Goal: Find specific page/section: Find specific page/section

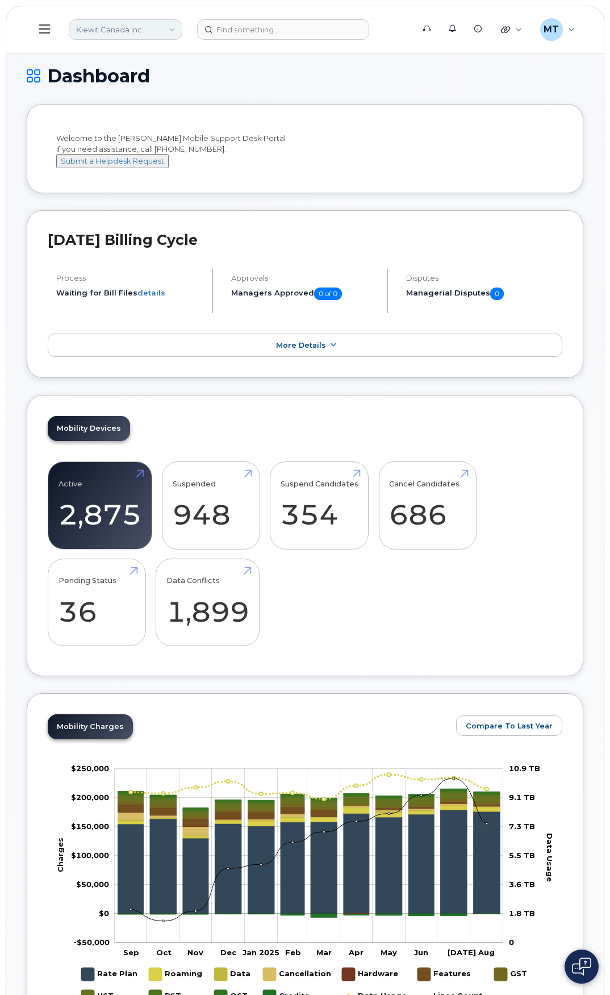
click at [111, 32] on link "Kiewit Canada Inc" at bounding box center [126, 29] width 114 height 20
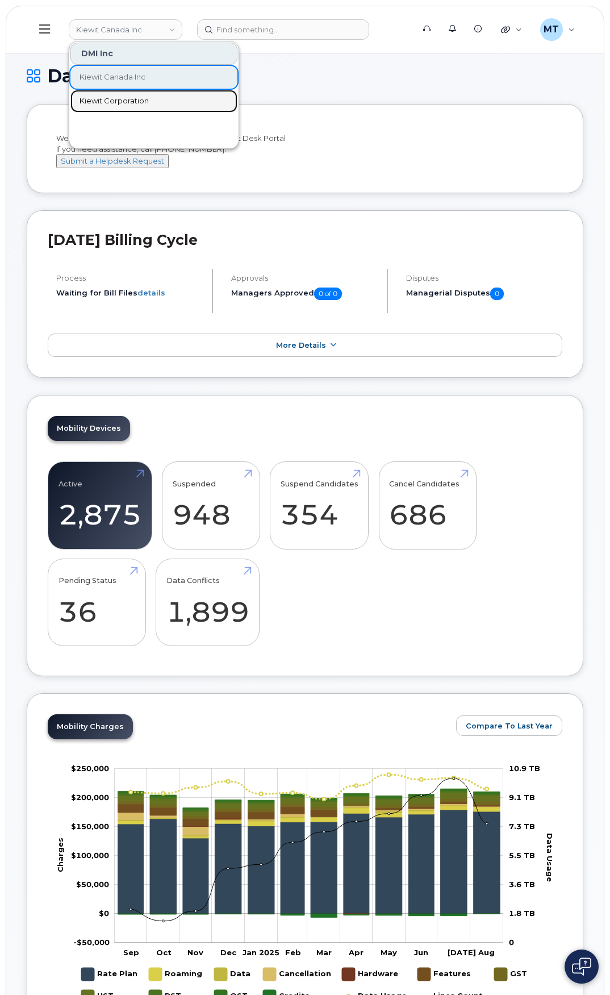
click at [129, 100] on span "Kiewit Corporation" at bounding box center [114, 100] width 69 height 11
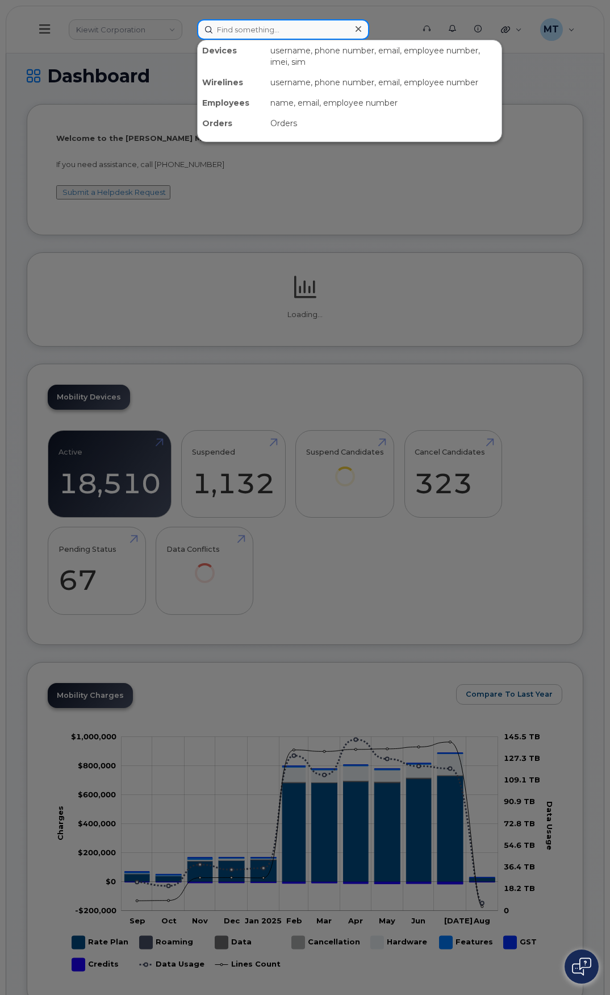
click at [260, 32] on input at bounding box center [283, 29] width 172 height 20
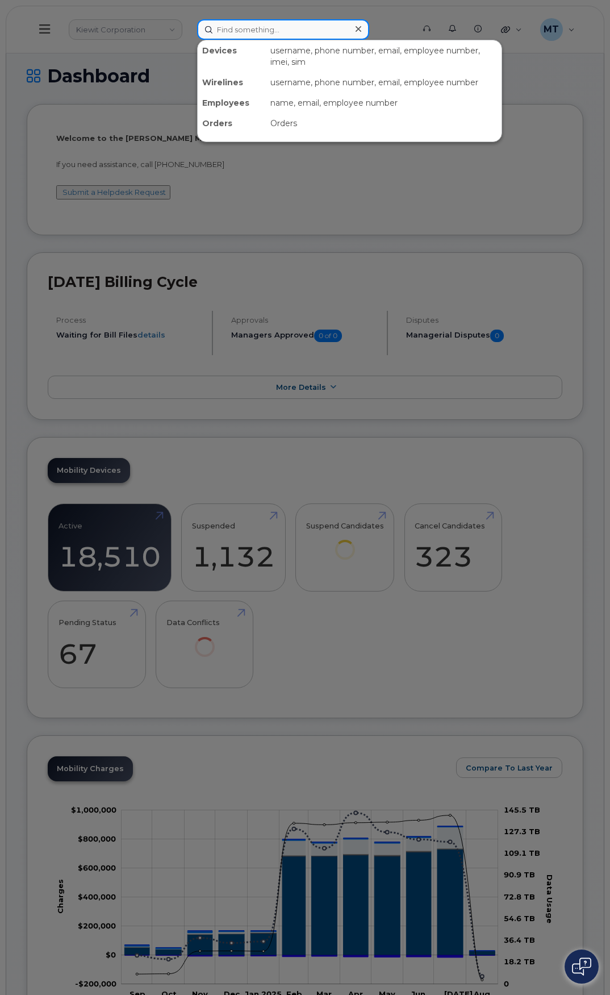
paste input "Alexander.Pineda"
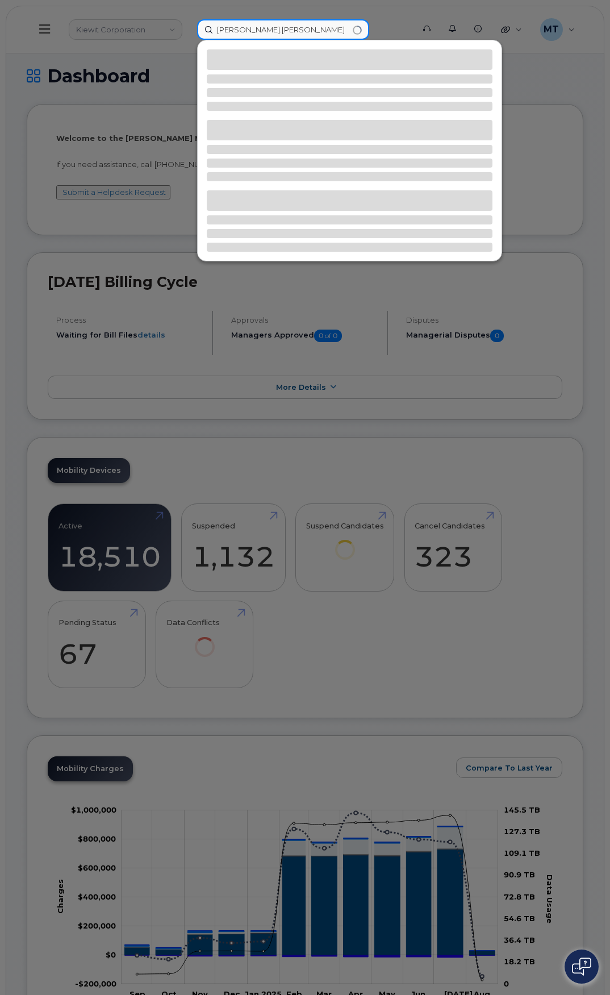
click at [257, 30] on input "Alexander.Pineda" at bounding box center [283, 29] width 172 height 20
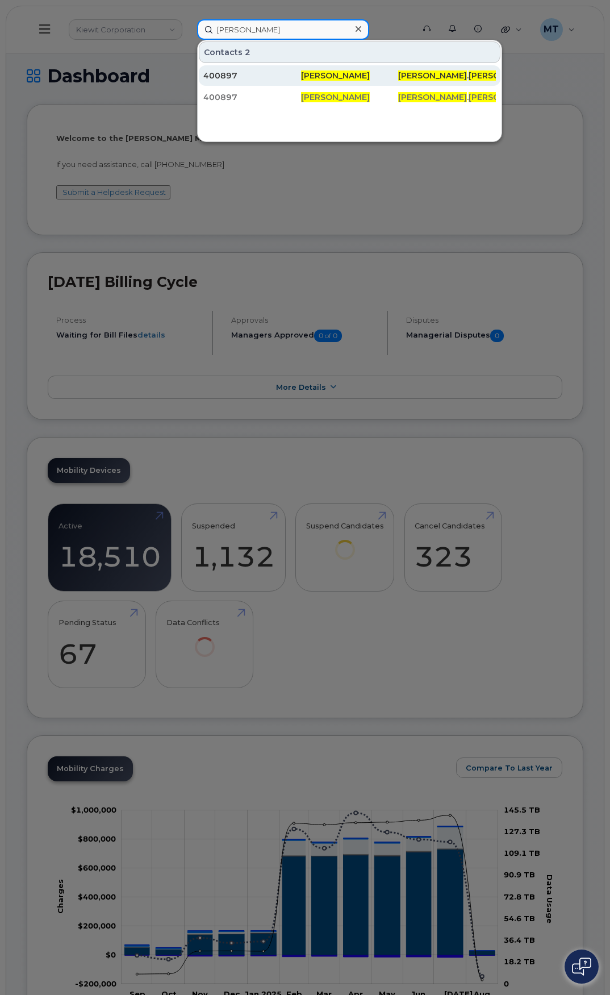
type input "Alexander Pineda"
click at [222, 69] on div "400897" at bounding box center [252, 75] width 98 height 20
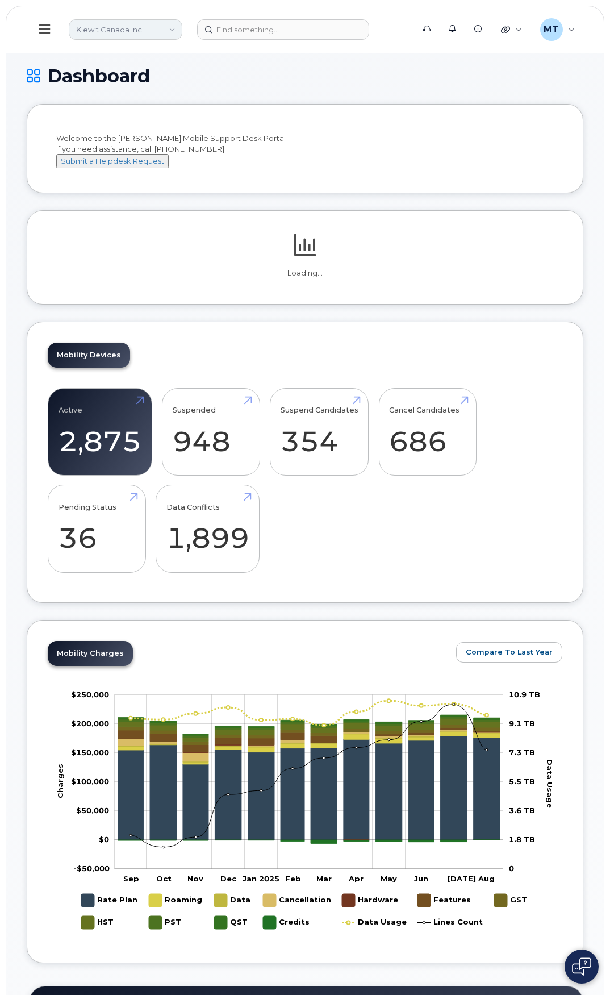
click at [145, 32] on link "Kiewit Canada Inc" at bounding box center [126, 29] width 114 height 20
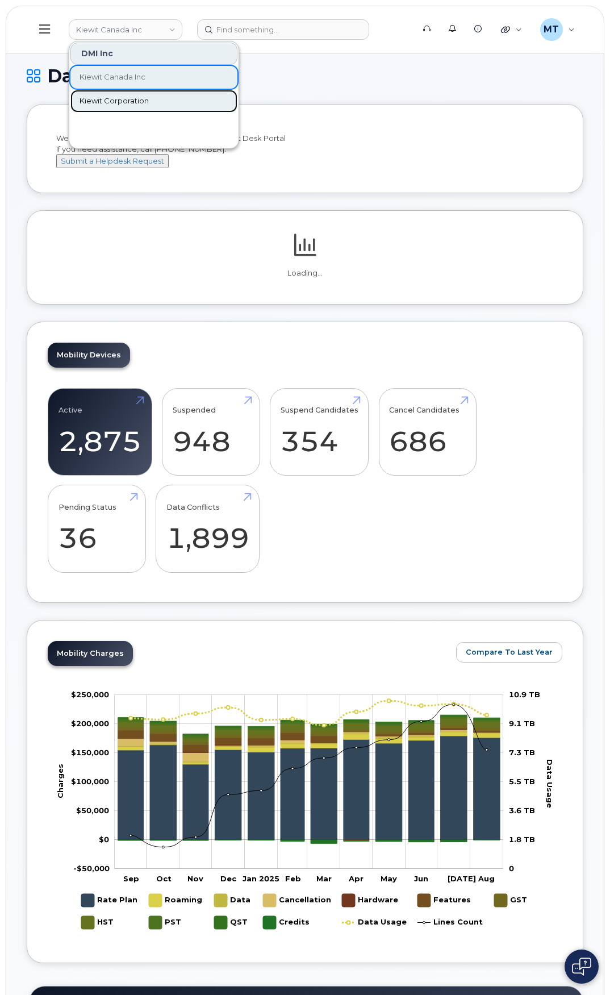
click at [122, 96] on span "Kiewit Corporation" at bounding box center [114, 100] width 69 height 11
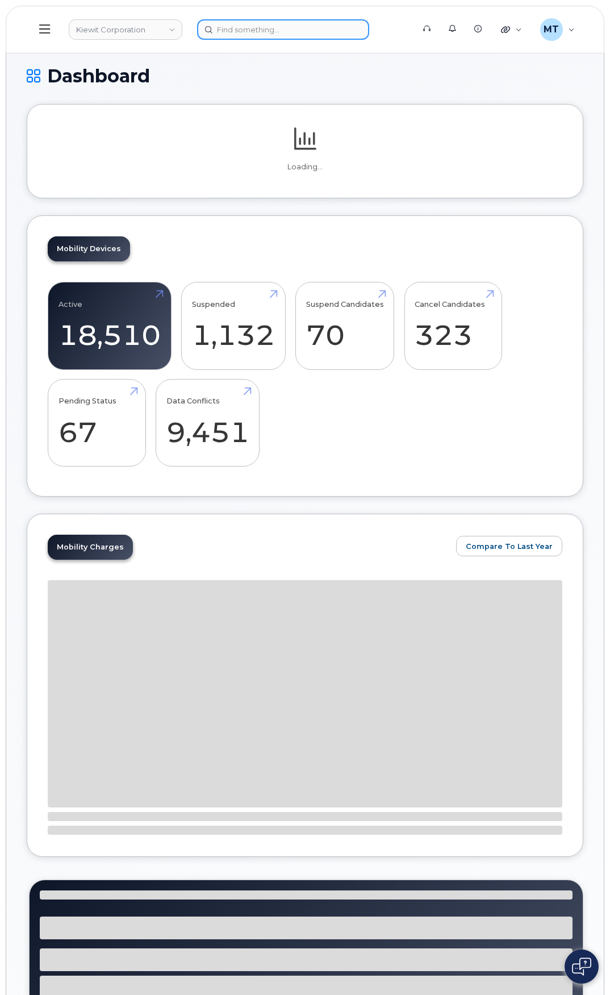
click at [230, 26] on input at bounding box center [283, 29] width 172 height 20
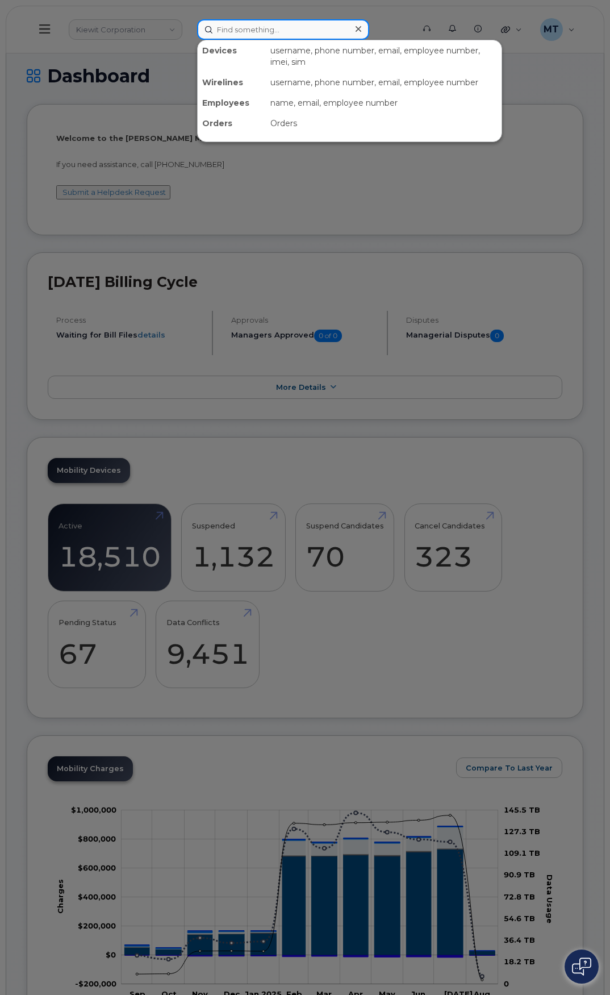
paste input "Alexander.Pineda"
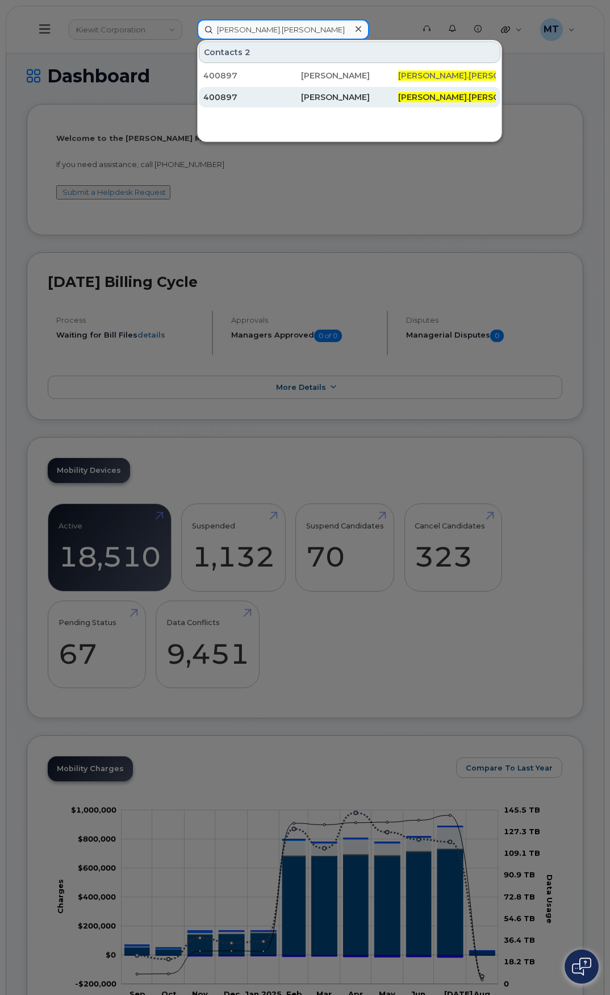
type input "Alexander.Pineda"
click at [229, 93] on div "400897" at bounding box center [252, 96] width 98 height 11
